Goal: Task Accomplishment & Management: Manage account settings

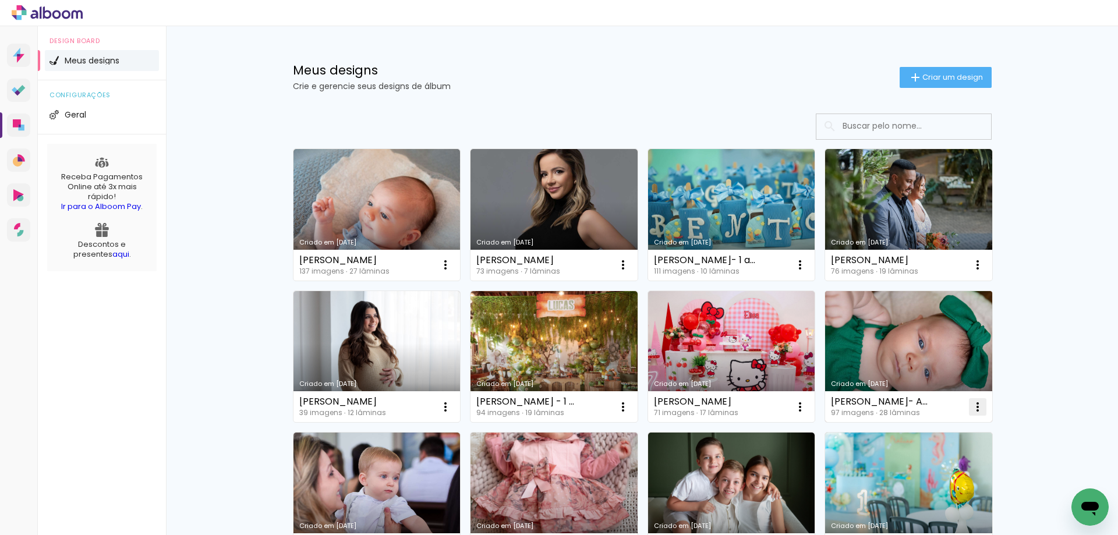
click at [966, 409] on paper-icon-button at bounding box center [977, 406] width 23 height 23
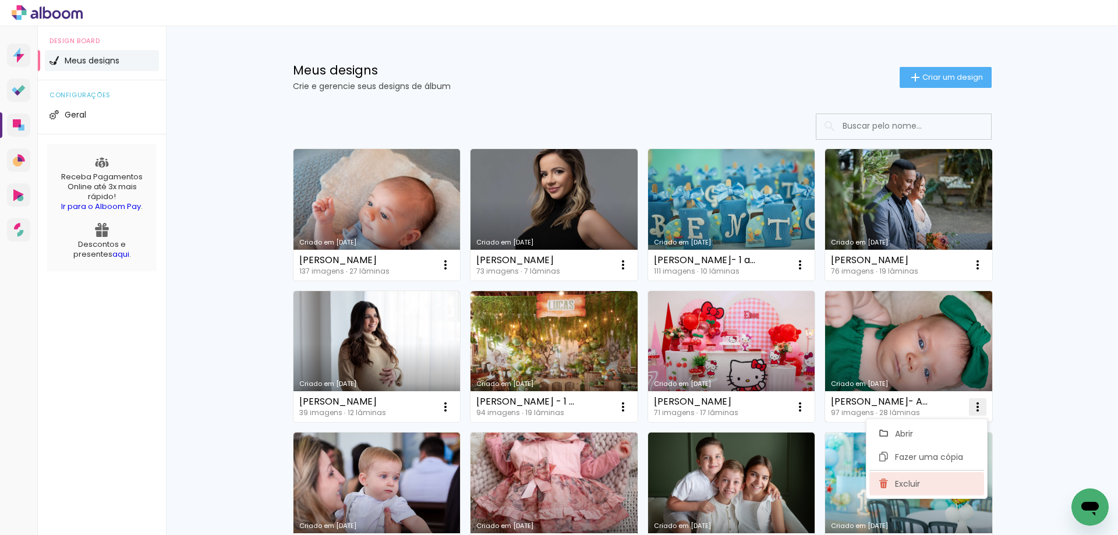
click at [922, 479] on paper-item "Excluir" at bounding box center [926, 483] width 115 height 23
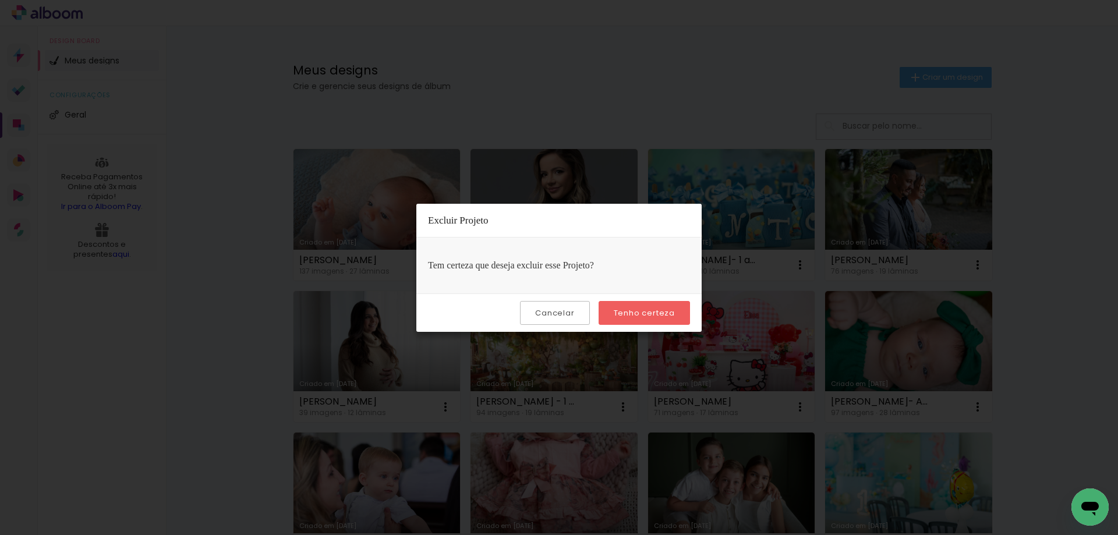
click at [640, 306] on paper-button "Tenho certeza" at bounding box center [644, 313] width 91 height 24
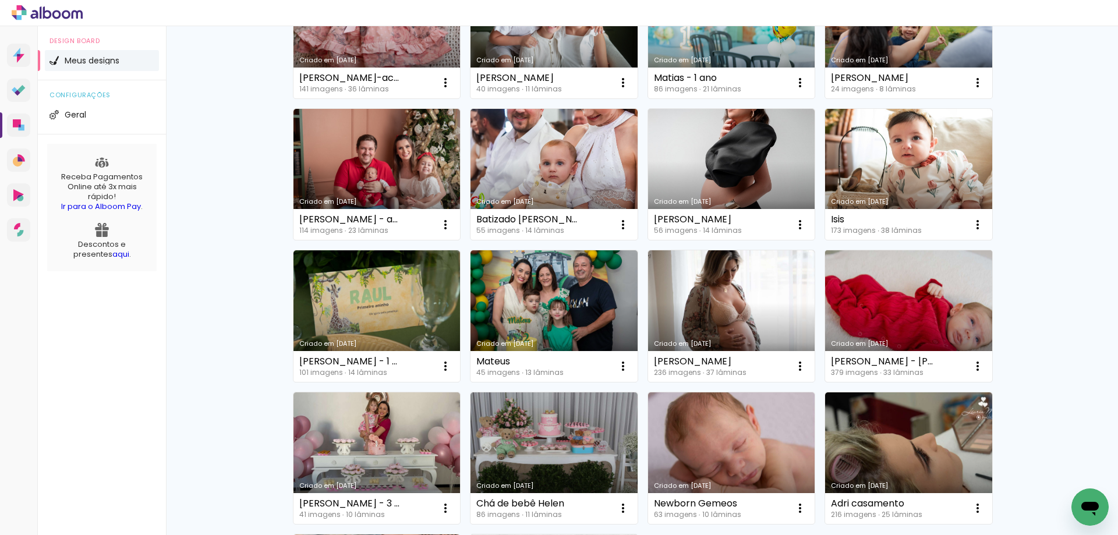
scroll to position [349, 0]
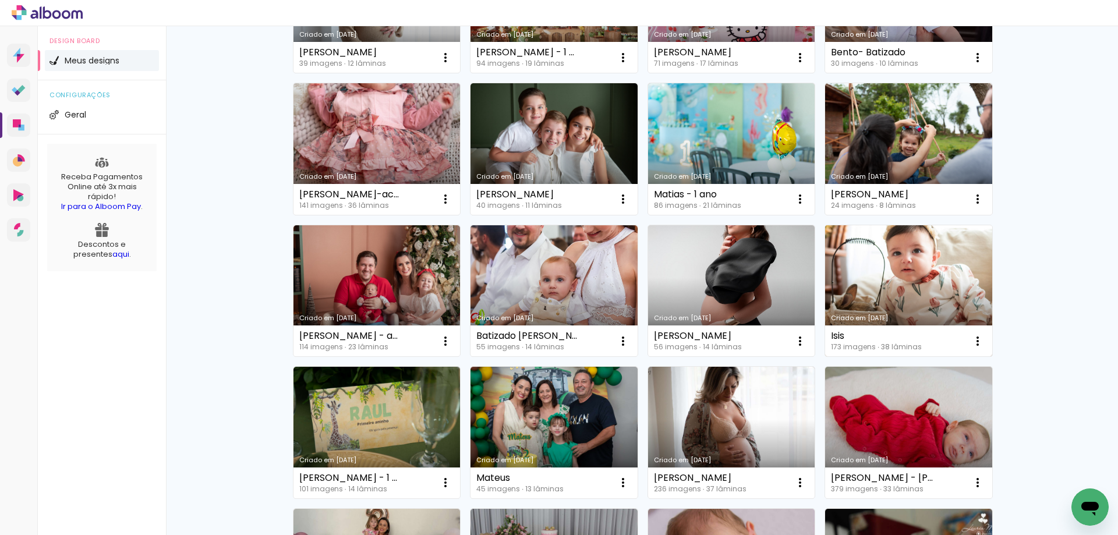
click at [904, 292] on link "Criado em [DATE]" at bounding box center [908, 291] width 167 height 132
